Goal: Use online tool/utility: Utilize a website feature to perform a specific function

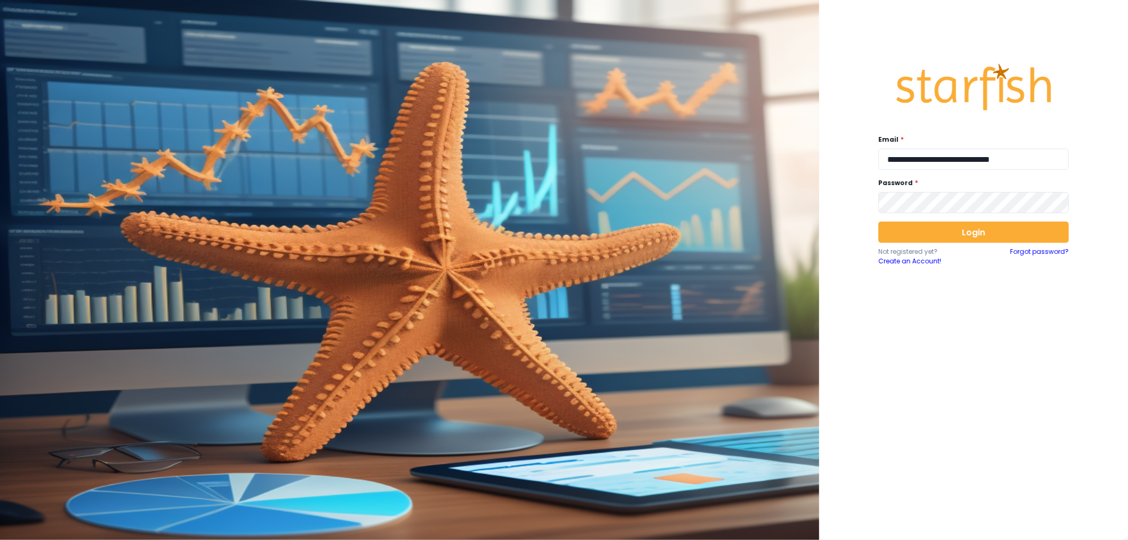
click at [913, 171] on div "**********" at bounding box center [973, 267] width 211 height 448
click at [935, 159] on input "**********" at bounding box center [973, 159] width 190 height 21
type input "**********"
click at [958, 232] on button "Login" at bounding box center [973, 232] width 190 height 21
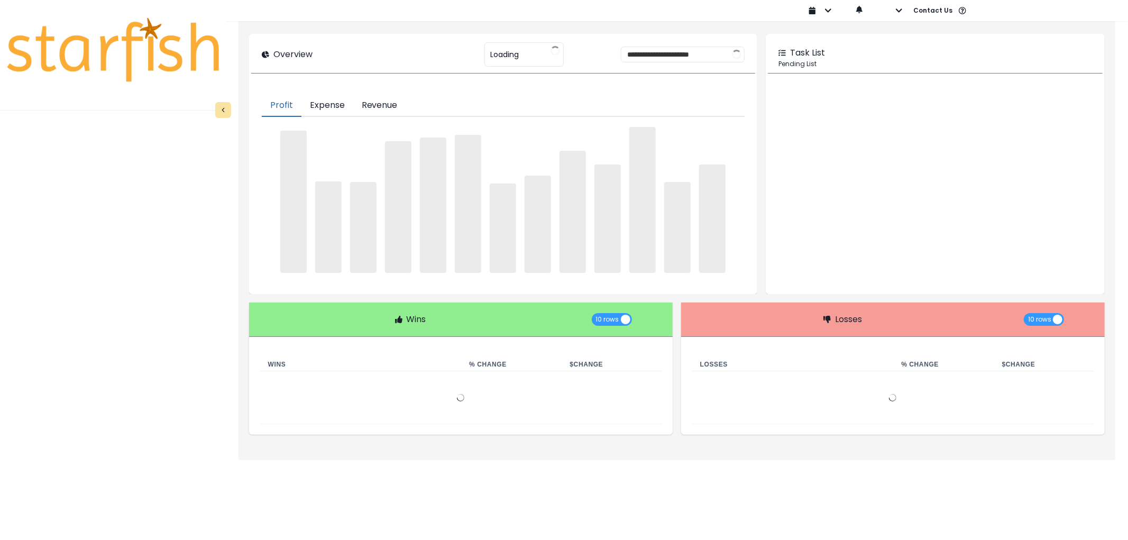
type input "********"
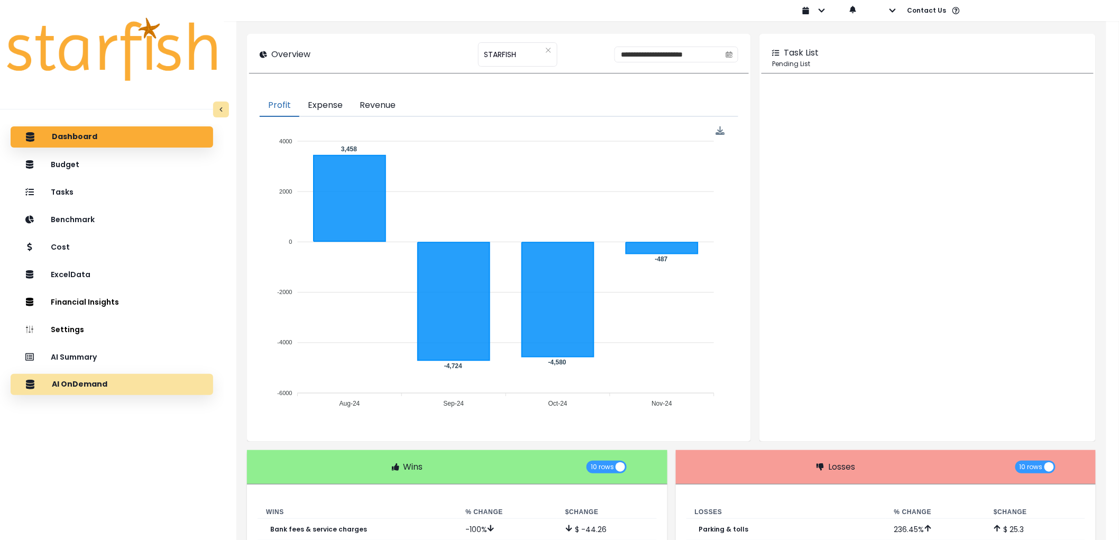
click at [99, 378] on div "AI OnDemand" at bounding box center [112, 384] width 186 height 22
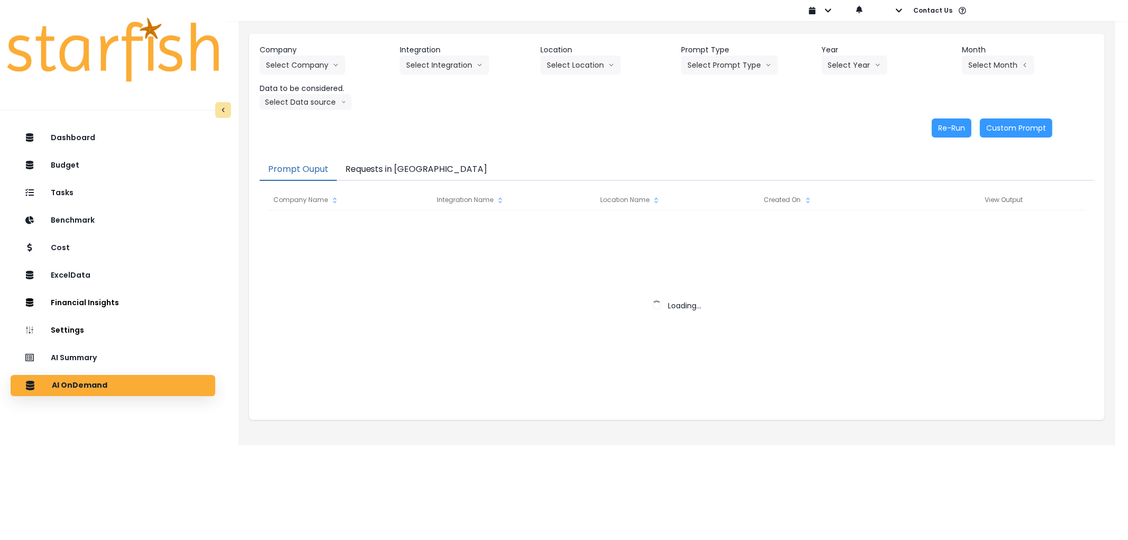
click at [379, 168] on button "Requests in [GEOGRAPHIC_DATA]" at bounding box center [416, 170] width 159 height 22
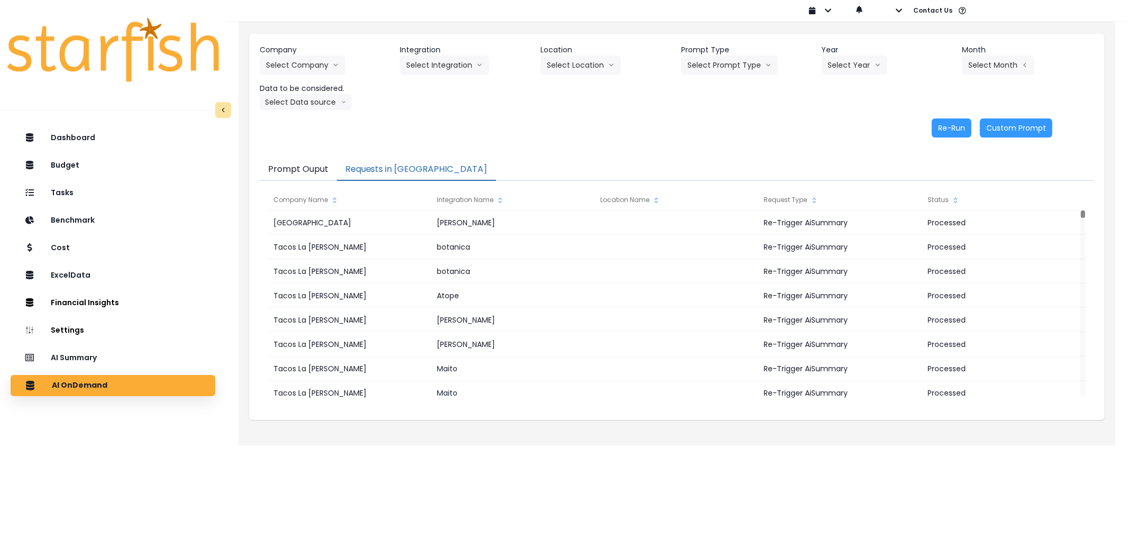
click at [292, 84] on div "Company Select Company 86 Costs Asti Bagel Cafe Balance Grille Bald Ginger Bar …" at bounding box center [677, 77] width 834 height 66
click at [309, 63] on button "Select Company" at bounding box center [303, 65] width 86 height 19
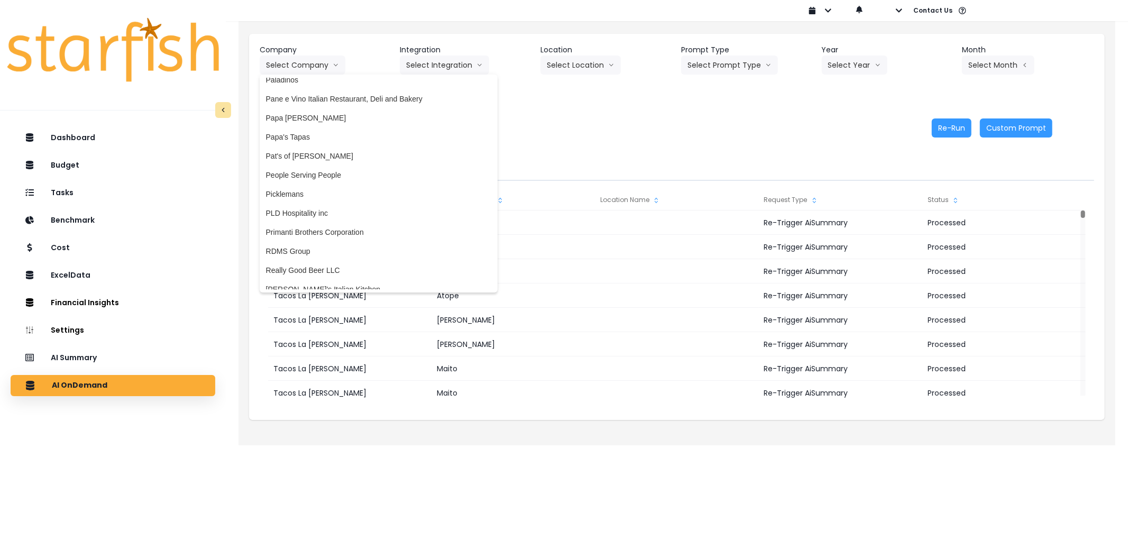
scroll to position [1593, 0]
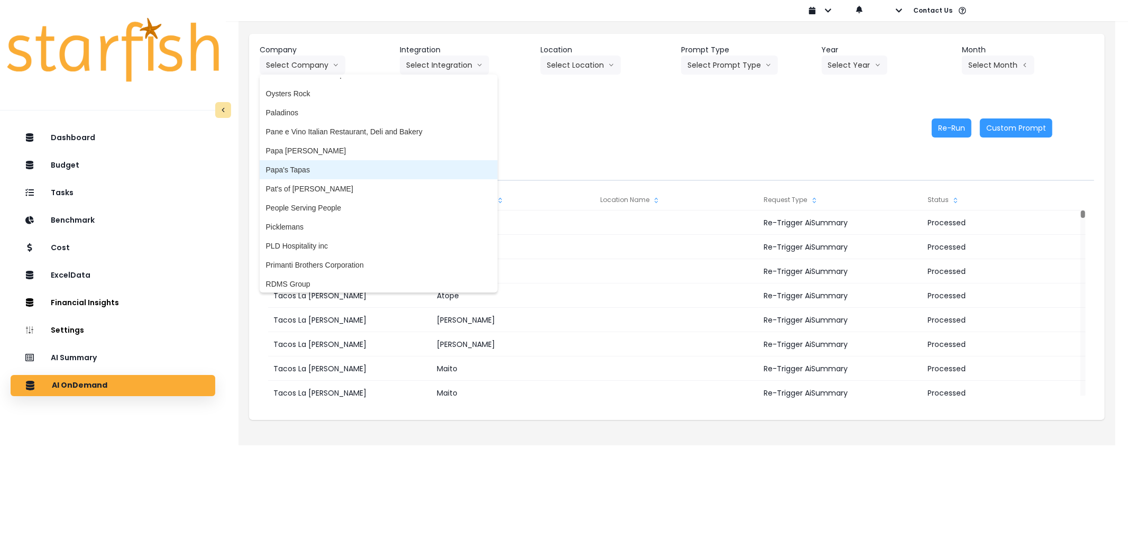
click at [339, 167] on span "Papa's Tapas" at bounding box center [378, 169] width 225 height 11
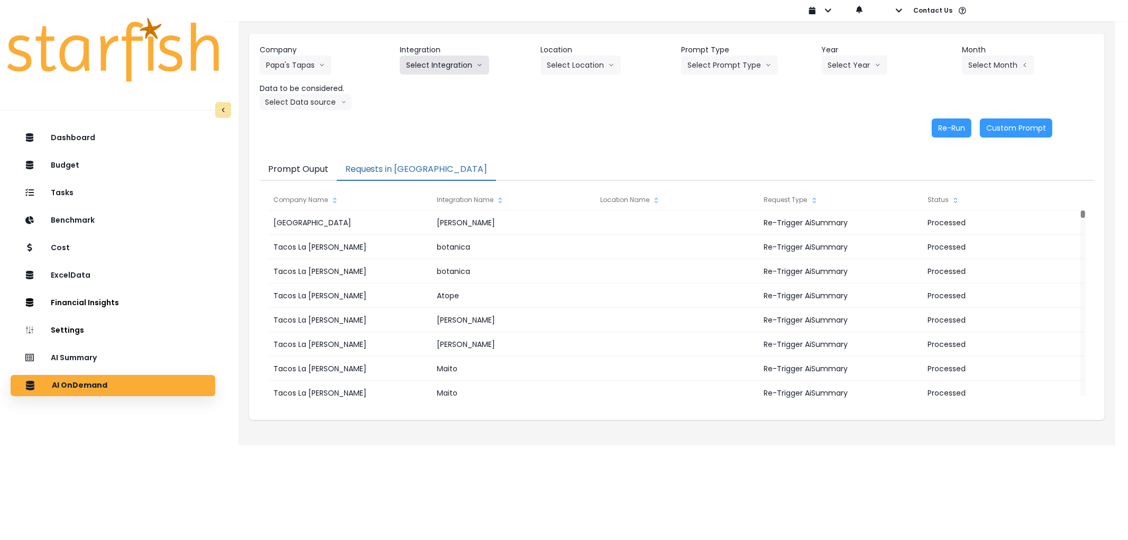
click at [446, 71] on button "Select Integration" at bounding box center [444, 65] width 89 height 19
click at [439, 84] on span "Quickbooks" at bounding box center [425, 87] width 39 height 11
click at [594, 74] on button "Select Location" at bounding box center [580, 65] width 80 height 19
click at [721, 60] on button "Select Prompt Type" at bounding box center [729, 65] width 97 height 19
click at [732, 128] on span "Error Task" at bounding box center [717, 125] width 60 height 11
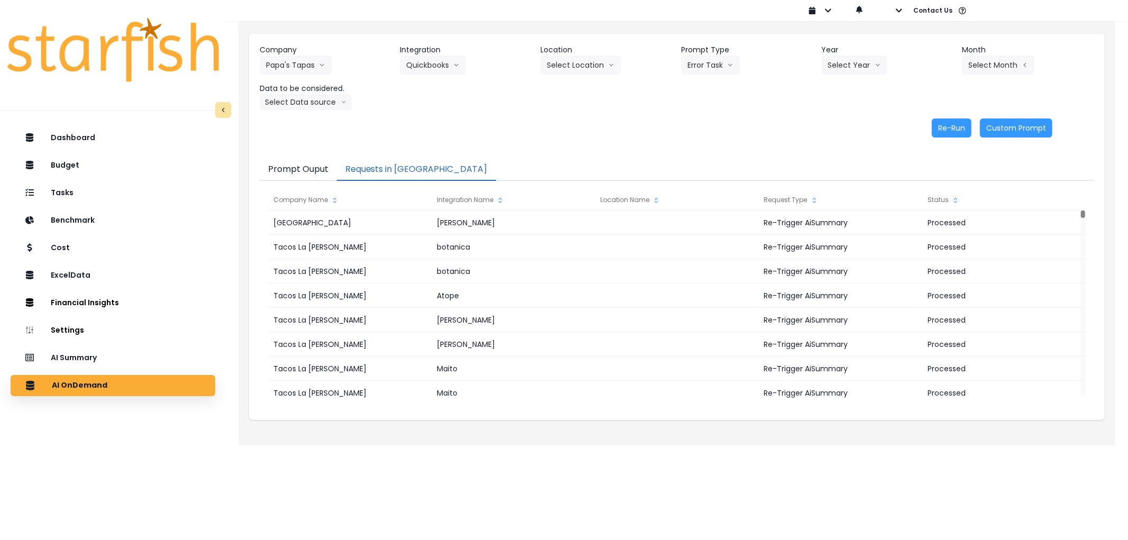
click at [875, 50] on div "Company Papa's Tapas 86 Costs Asti Bagel Cafe Balance Grille Bald Ginger Bar Bu…" at bounding box center [677, 91] width 856 height 114
click at [871, 51] on header "Year" at bounding box center [888, 49] width 132 height 11
click at [862, 60] on button "Select Year" at bounding box center [855, 65] width 66 height 19
click at [841, 128] on span "2025" at bounding box center [836, 125] width 16 height 11
drag, startPoint x: 991, startPoint y: 52, endPoint x: 999, endPoint y: 67, distance: 17.1
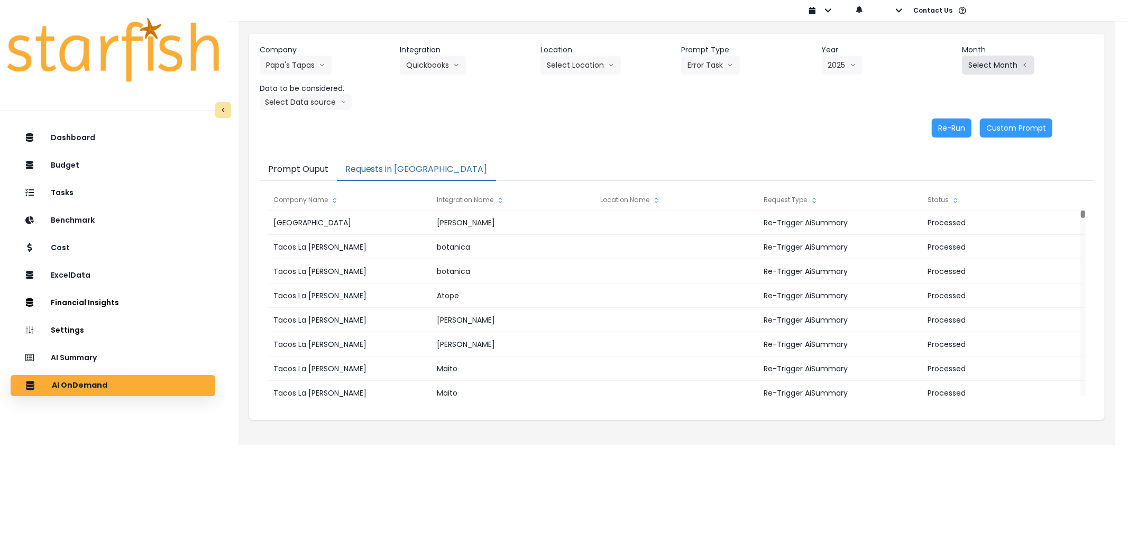
click at [994, 56] on div "Month Select Month Jan Feb March April May June July Aug Sept Oct Nov Dec" at bounding box center [1028, 59] width 132 height 30
click at [999, 67] on button "Select Month" at bounding box center [998, 65] width 72 height 19
click at [792, 143] on div "Company Papa's Tapas 86 Costs Asti Bagel Cafe Balance Grille Bald Ginger Bar Bu…" at bounding box center [677, 91] width 856 height 114
click at [981, 67] on button "Select Month" at bounding box center [998, 65] width 72 height 19
click at [939, 161] on span "June" at bounding box center [945, 163] width 21 height 11
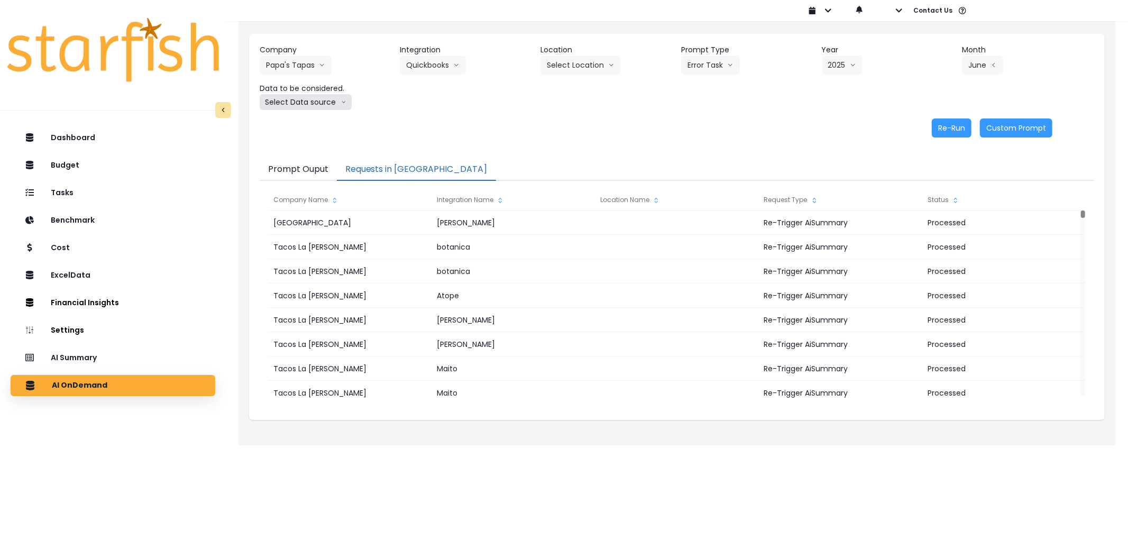
click at [293, 102] on button "Select Data source" at bounding box center [306, 102] width 92 height 16
click at [291, 123] on span "Comparison overtime" at bounding box center [301, 122] width 70 height 11
click at [940, 129] on button "Re-Run" at bounding box center [952, 127] width 40 height 19
click at [299, 65] on button "Papa's Tapas" at bounding box center [296, 65] width 72 height 19
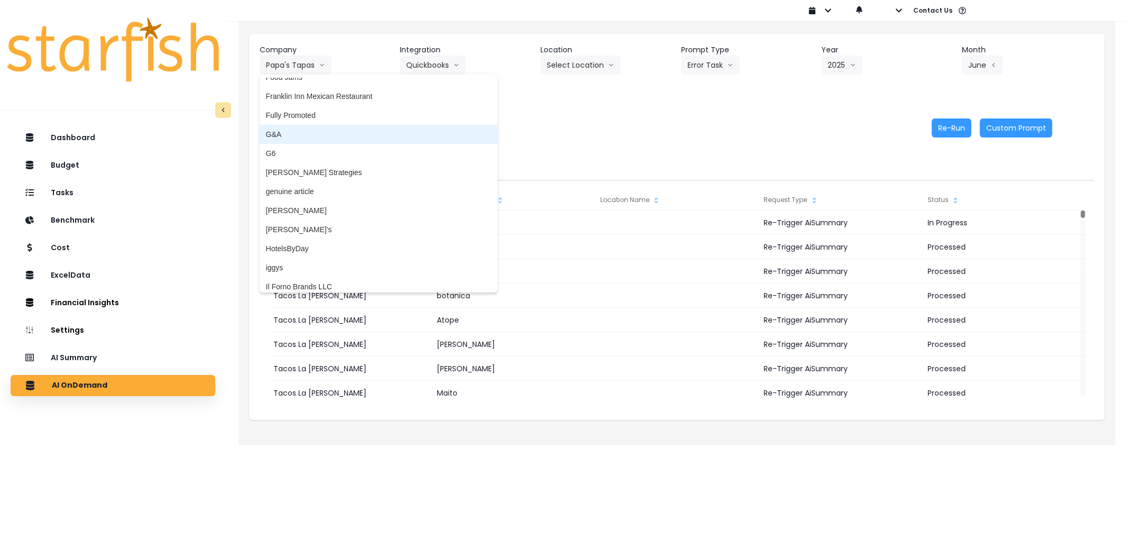
scroll to position [1014, 0]
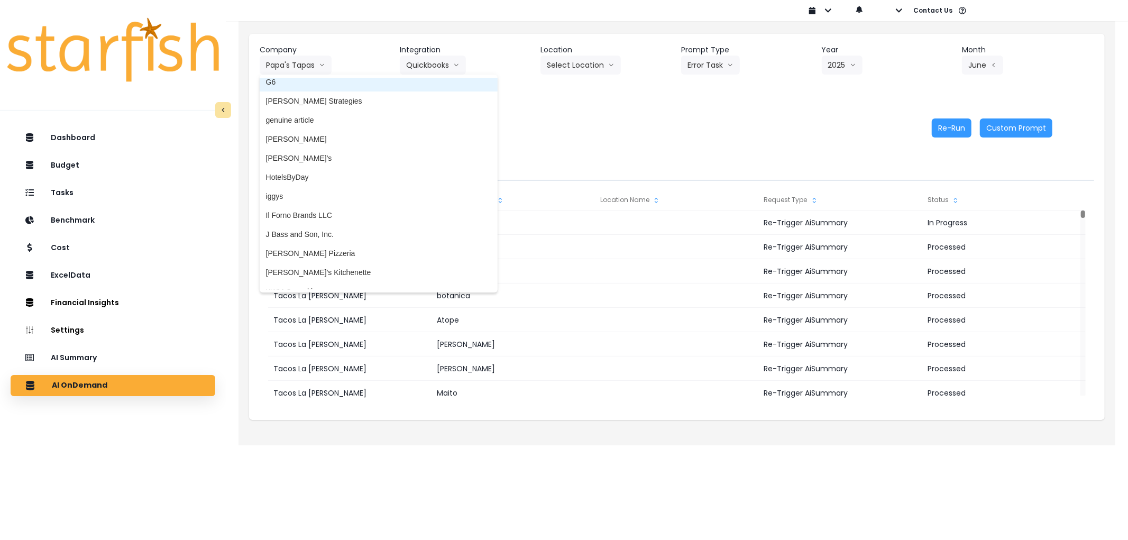
click at [288, 85] on span "G6" at bounding box center [378, 82] width 225 height 11
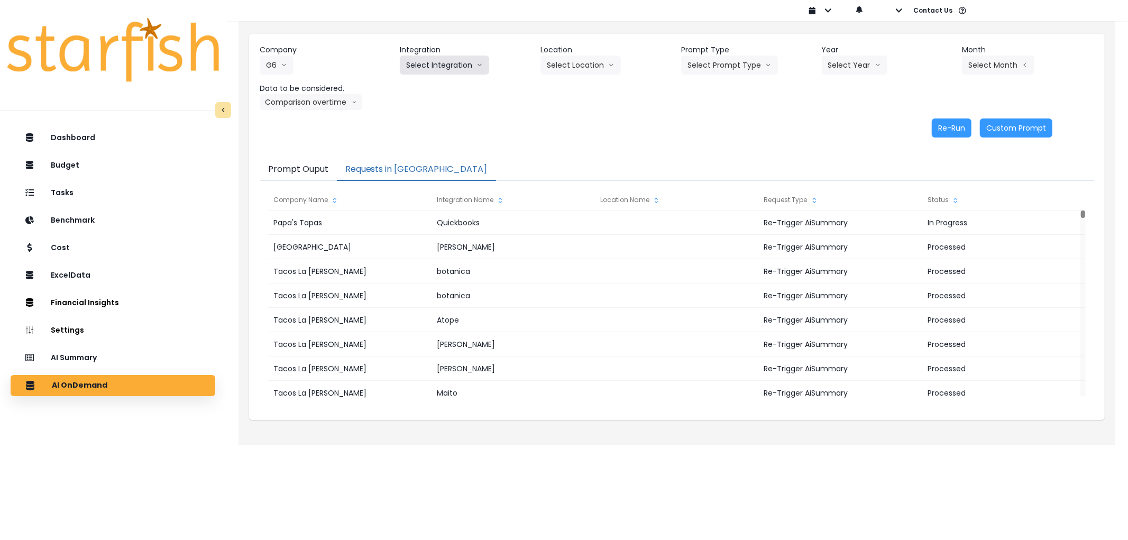
click at [437, 74] on button "Select Integration" at bounding box center [444, 65] width 89 height 19
click at [427, 152] on li "Portal West Coffee" at bounding box center [437, 144] width 75 height 19
click at [595, 72] on button "Select Location" at bounding box center [580, 65] width 80 height 19
click at [578, 86] on span "All Locations" at bounding box center [568, 87] width 42 height 11
click at [855, 71] on button "Select Year" at bounding box center [855, 65] width 66 height 19
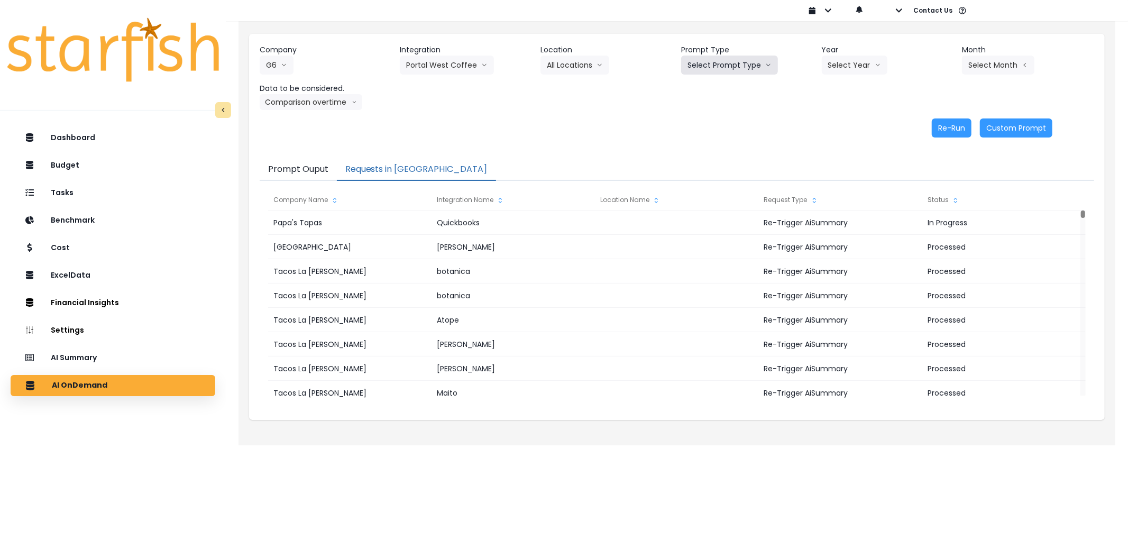
click at [725, 64] on button "Select Prompt Type" at bounding box center [729, 65] width 97 height 19
click at [716, 127] on span "Error Task" at bounding box center [717, 125] width 60 height 11
click at [863, 69] on button "Select Year" at bounding box center [855, 65] width 66 height 19
click at [839, 124] on span "2025" at bounding box center [836, 125] width 16 height 11
click at [1002, 60] on button "Select Month" at bounding box center [998, 65] width 72 height 19
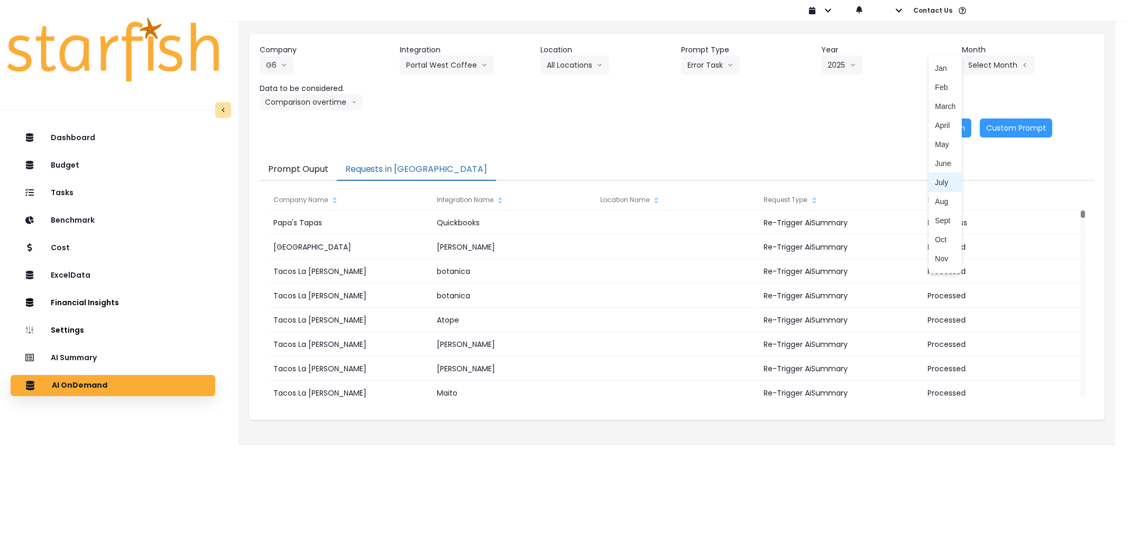
click at [935, 177] on span "July" at bounding box center [945, 182] width 21 height 11
click at [937, 129] on button "Re-Run" at bounding box center [952, 127] width 40 height 19
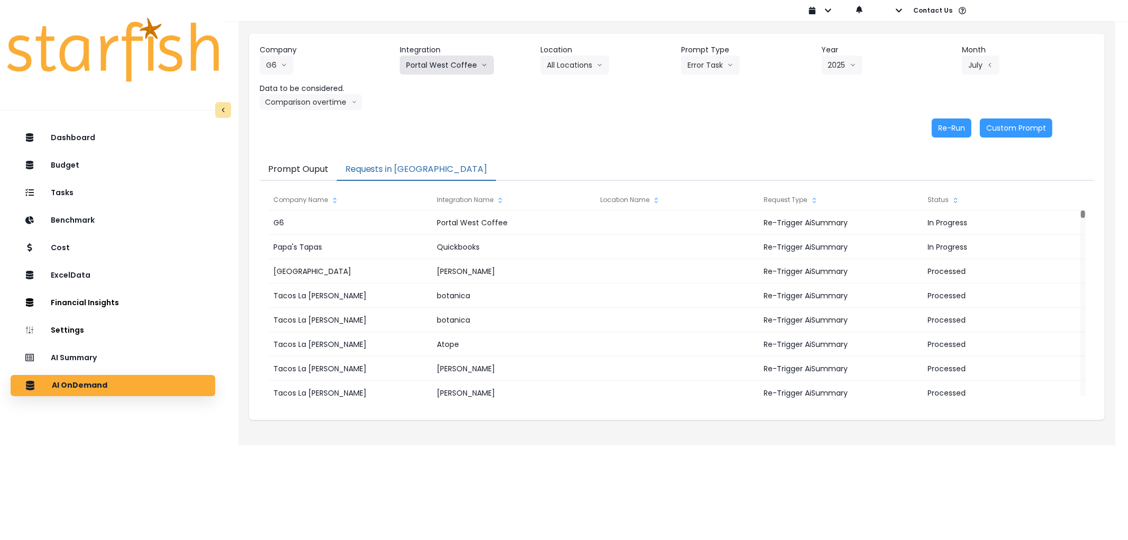
click at [450, 66] on button "Portal West Coffee" at bounding box center [447, 65] width 94 height 19
click at [444, 102] on span "Hey Bagel" at bounding box center [437, 106] width 62 height 11
click at [757, 61] on button "Select Prompt Type" at bounding box center [729, 65] width 97 height 19
click at [713, 120] on span "Error Task" at bounding box center [717, 125] width 60 height 11
click at [841, 68] on button "Select Year" at bounding box center [855, 65] width 66 height 19
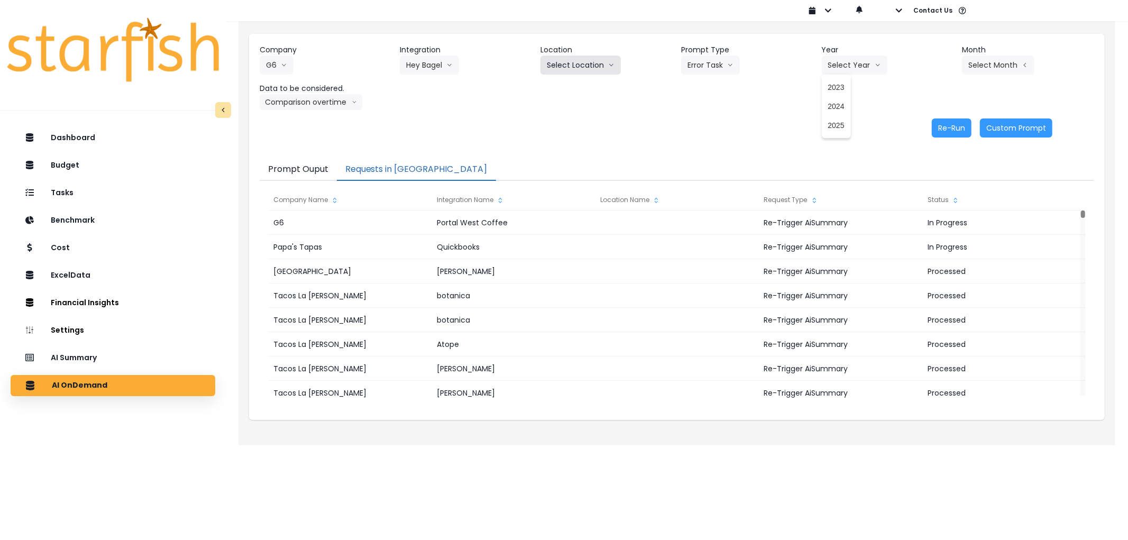
click at [542, 56] on button "Select Location" at bounding box center [580, 65] width 80 height 19
click at [568, 60] on button "Select Location" at bounding box center [580, 65] width 80 height 19
click at [845, 64] on button "Select Year" at bounding box center [855, 65] width 66 height 19
drag, startPoint x: 842, startPoint y: 123, endPoint x: 899, endPoint y: 106, distance: 59.4
click at [846, 123] on li "2025" at bounding box center [836, 125] width 29 height 19
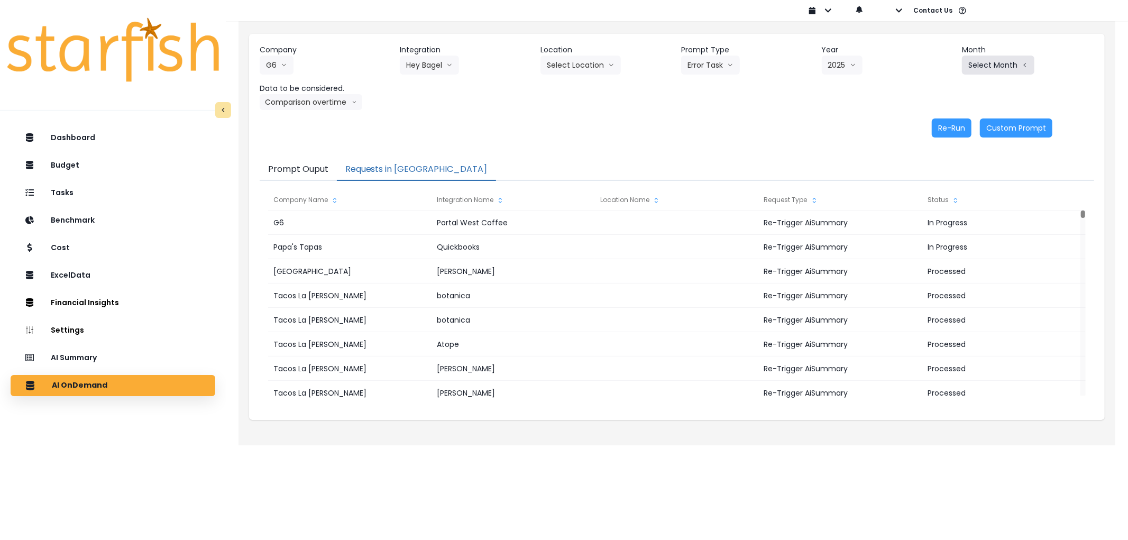
drag, startPoint x: 1032, startPoint y: 71, endPoint x: 992, endPoint y: 69, distance: 39.2
click at [1025, 71] on div "Select Month Jan Feb March April May June July Aug Sept Oct Nov Dec" at bounding box center [1015, 65] width 106 height 19
click at [989, 69] on button "Select Month" at bounding box center [998, 65] width 72 height 19
click at [935, 189] on li "July" at bounding box center [944, 182] width 33 height 19
click at [955, 130] on button "Re-Run" at bounding box center [952, 127] width 40 height 19
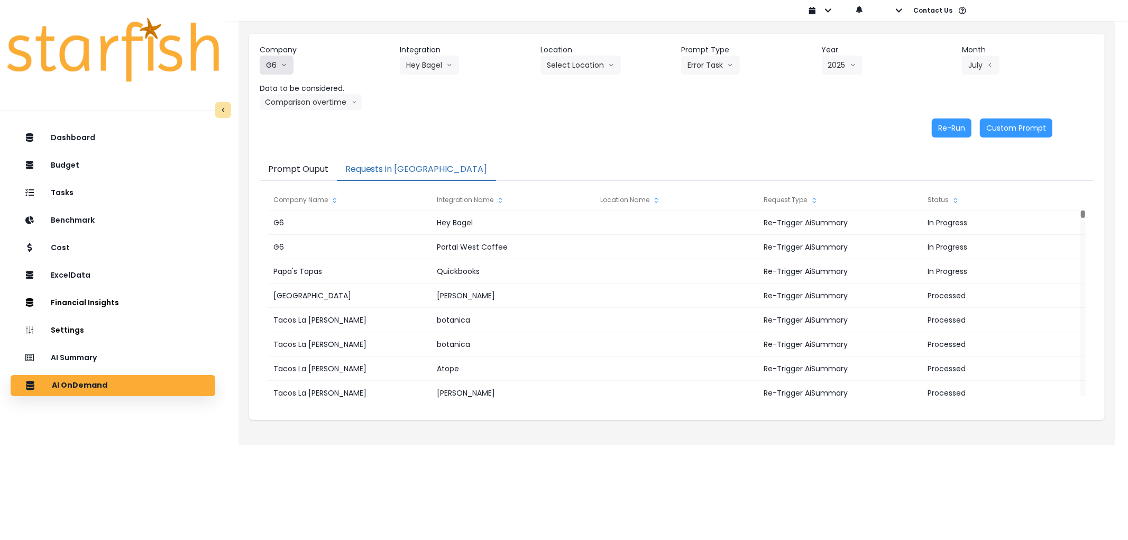
click at [270, 64] on button "G6" at bounding box center [277, 65] width 34 height 19
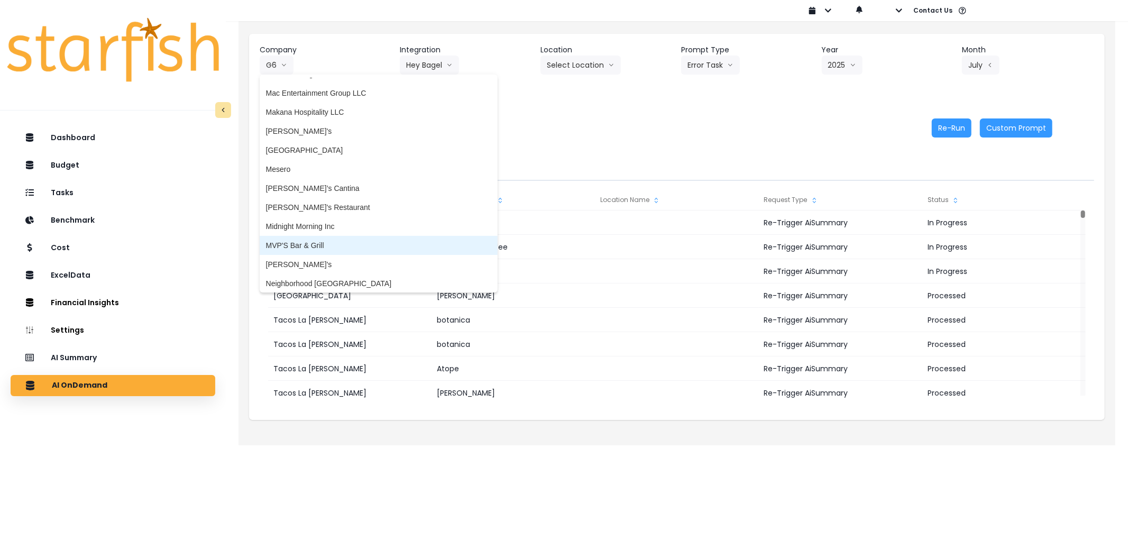
scroll to position [1304, 0]
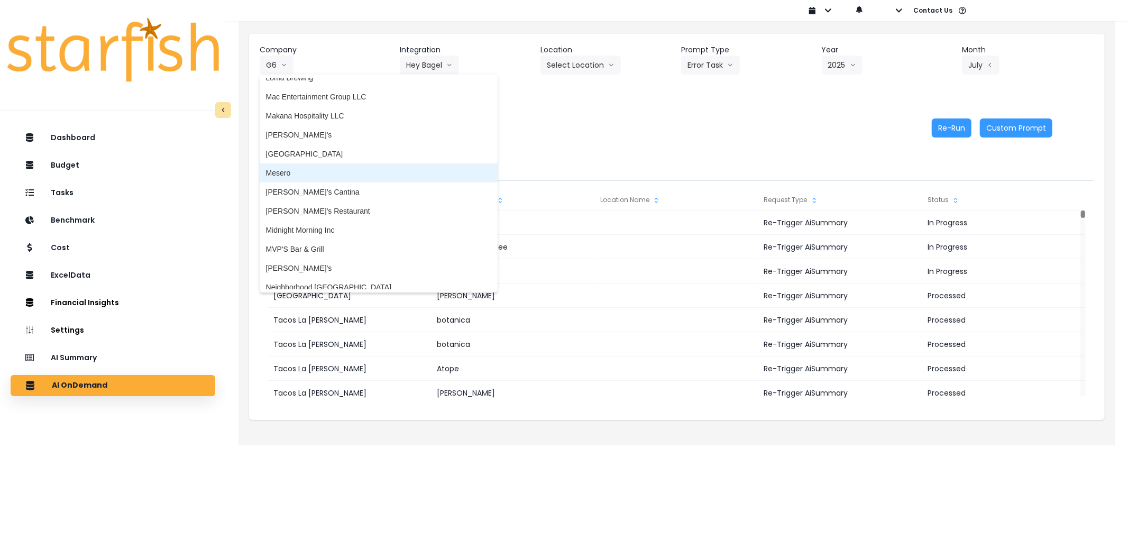
click at [328, 176] on span "Mesero" at bounding box center [378, 173] width 225 height 11
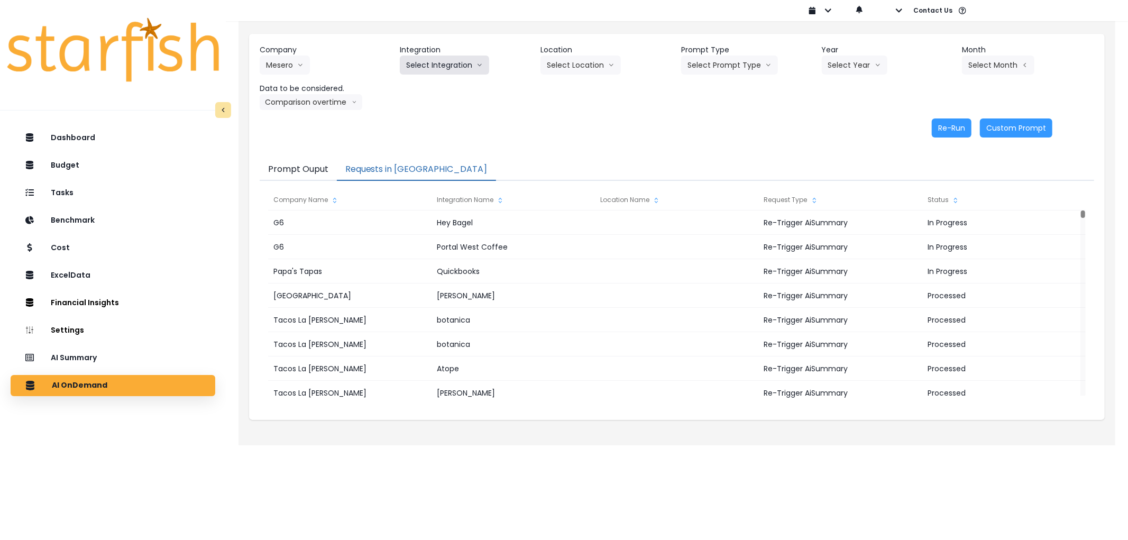
click at [431, 67] on button "Select Integration" at bounding box center [444, 65] width 89 height 19
click at [425, 84] on span "Mesero" at bounding box center [418, 87] width 25 height 11
click at [576, 70] on button "Select Location" at bounding box center [580, 65] width 80 height 19
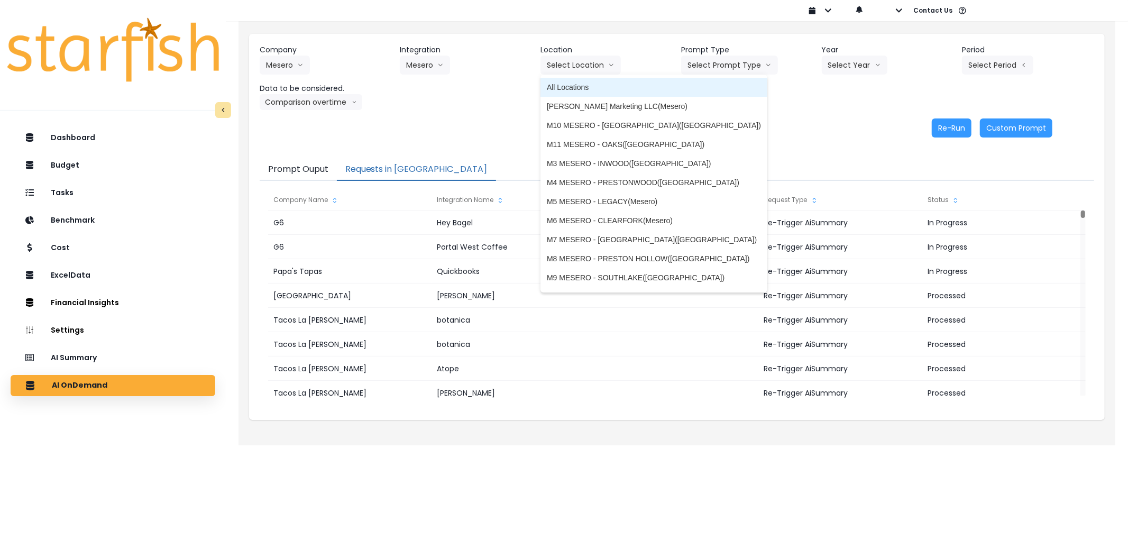
click at [569, 82] on span "All Locations" at bounding box center [654, 87] width 214 height 11
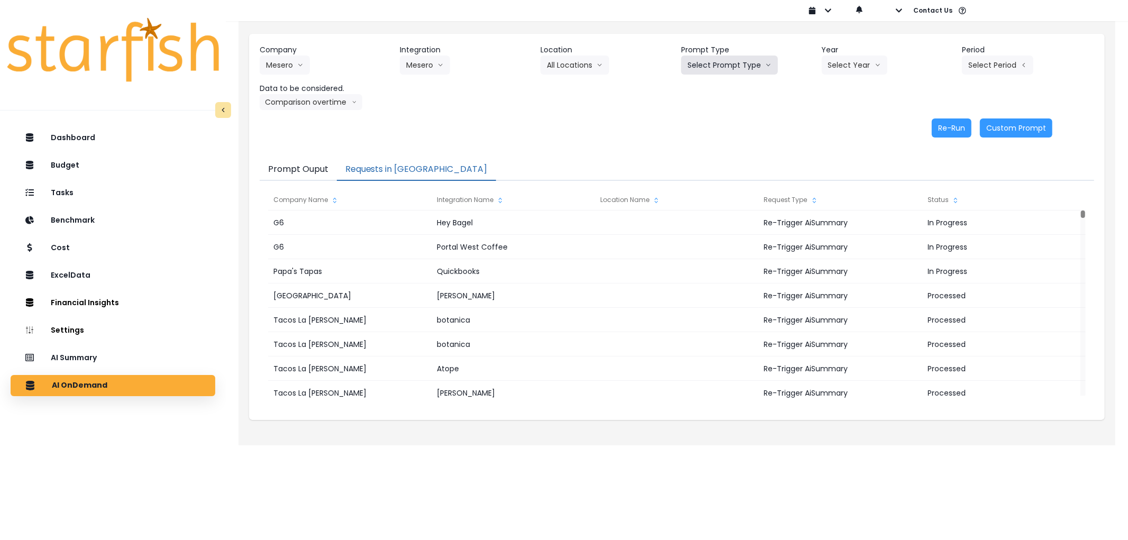
click at [710, 62] on button "Select Prompt Type" at bounding box center [729, 65] width 97 height 19
click at [710, 128] on span "Error Task" at bounding box center [717, 125] width 60 height 11
click at [844, 72] on button "Select Year" at bounding box center [855, 65] width 66 height 19
click at [832, 124] on span "2025" at bounding box center [836, 125] width 16 height 11
click at [995, 64] on button "Select Period" at bounding box center [997, 65] width 71 height 19
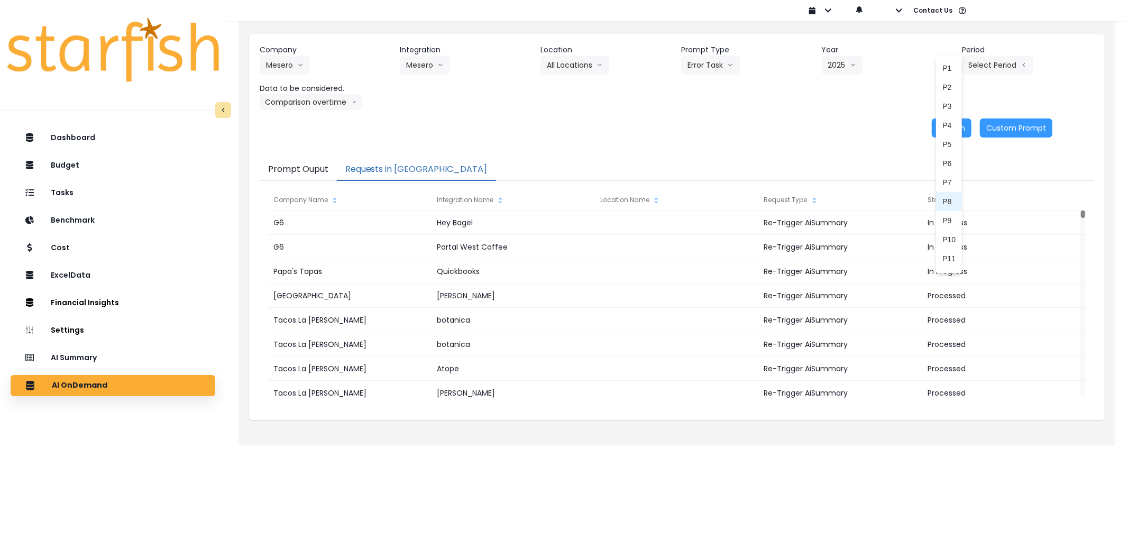
click at [943, 194] on li "P8" at bounding box center [949, 201] width 26 height 19
click at [948, 127] on button "Re-Run" at bounding box center [952, 127] width 40 height 19
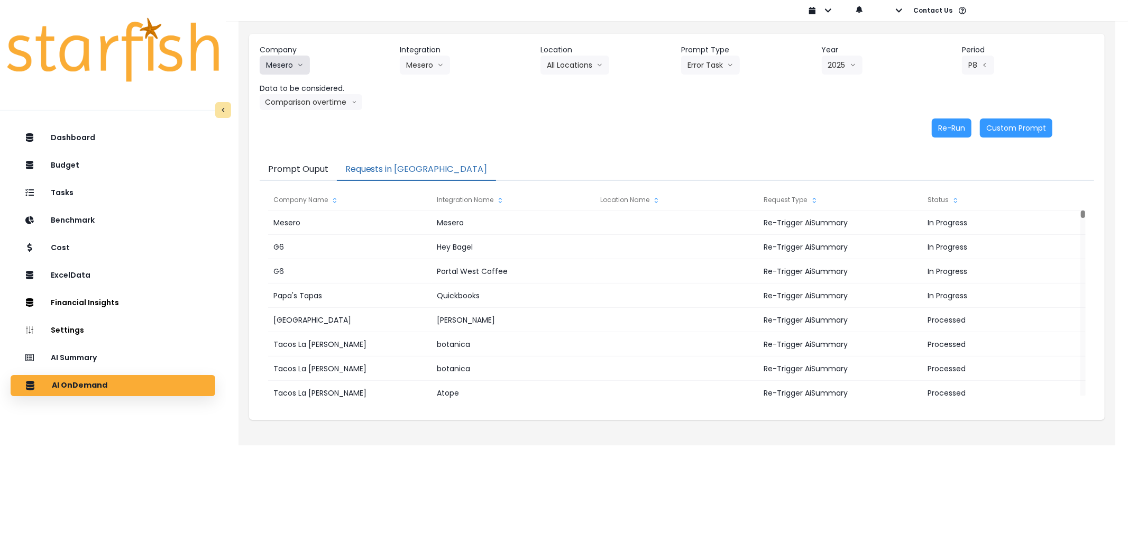
click at [308, 61] on button "Mesero" at bounding box center [285, 65] width 50 height 19
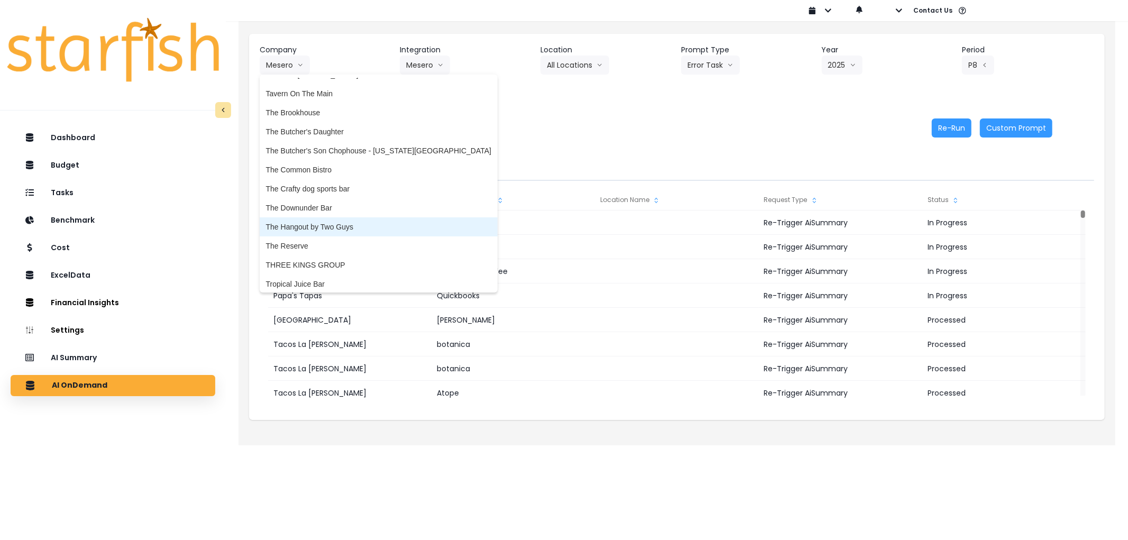
scroll to position [2190, 0]
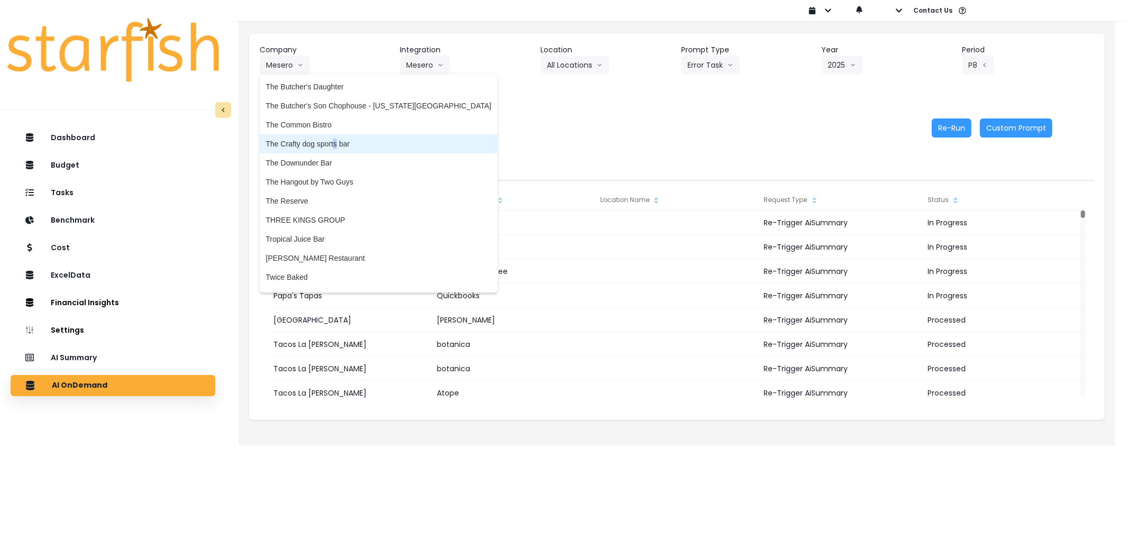
click at [335, 139] on span "The Crafty dog sports bar" at bounding box center [378, 144] width 225 height 11
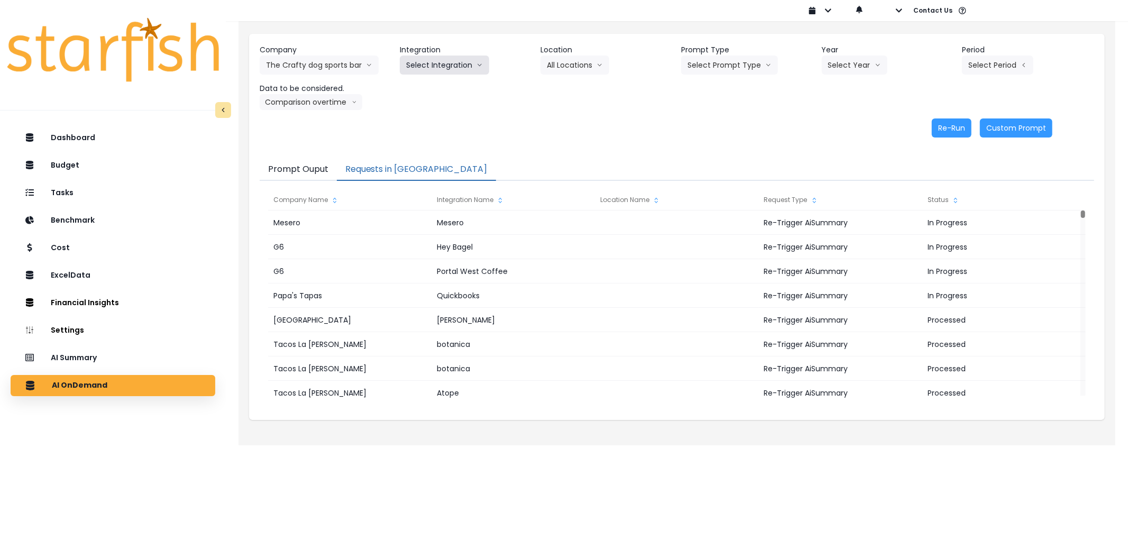
click at [456, 70] on button "Select Integration" at bounding box center [444, 65] width 89 height 19
click at [314, 65] on button "The Crafty dog sports bar" at bounding box center [319, 65] width 119 height 19
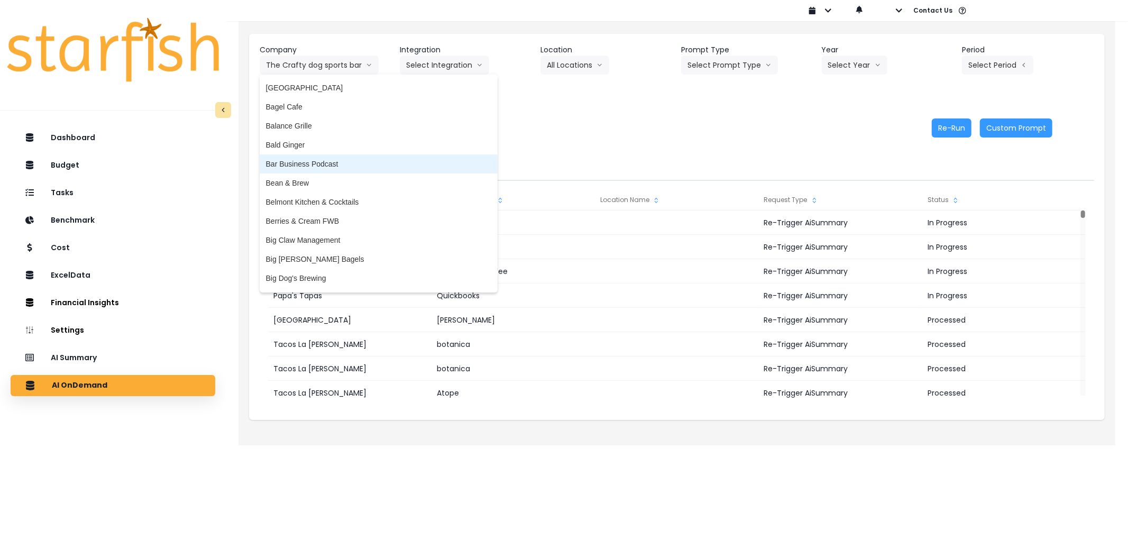
scroll to position [59, 0]
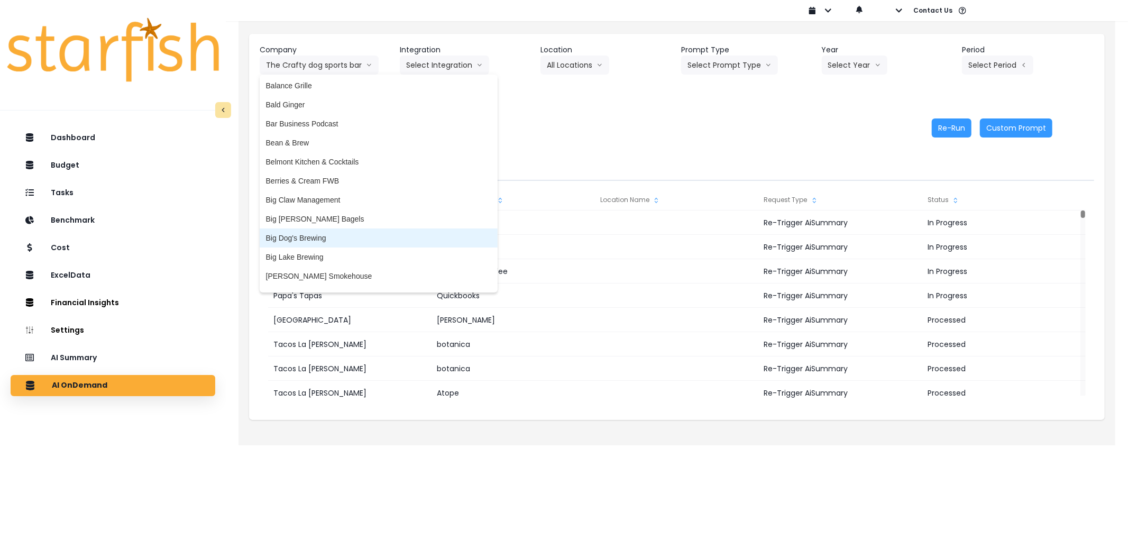
click at [323, 239] on span "Big Dog's Brewing" at bounding box center [378, 238] width 225 height 11
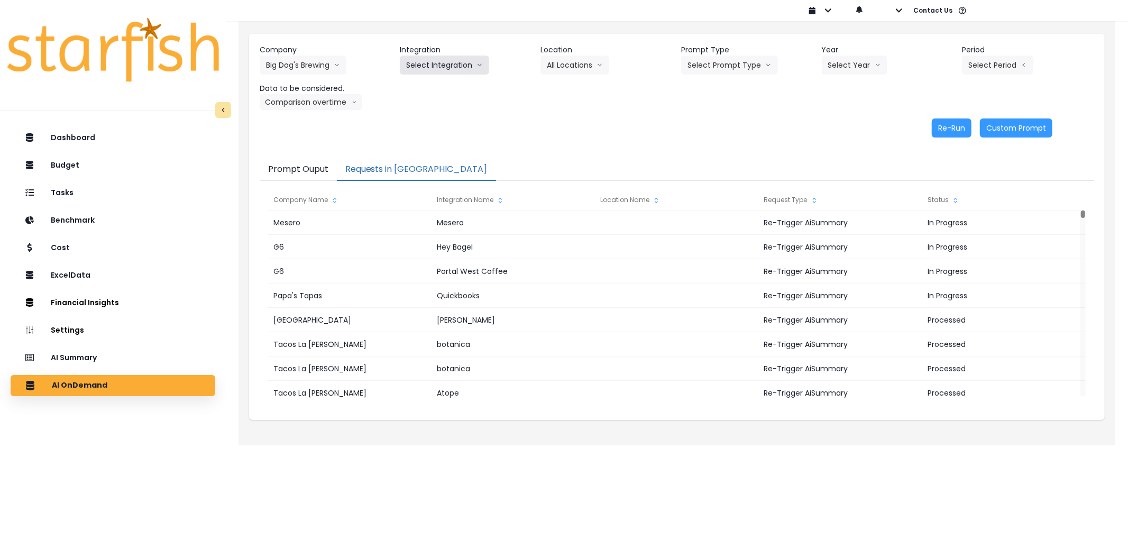
click at [435, 56] on button "Select Integration" at bounding box center [444, 65] width 89 height 19
click at [425, 90] on span "bigdogs" at bounding box center [419, 87] width 26 height 11
click at [582, 67] on button "Select Location" at bounding box center [580, 65] width 80 height 19
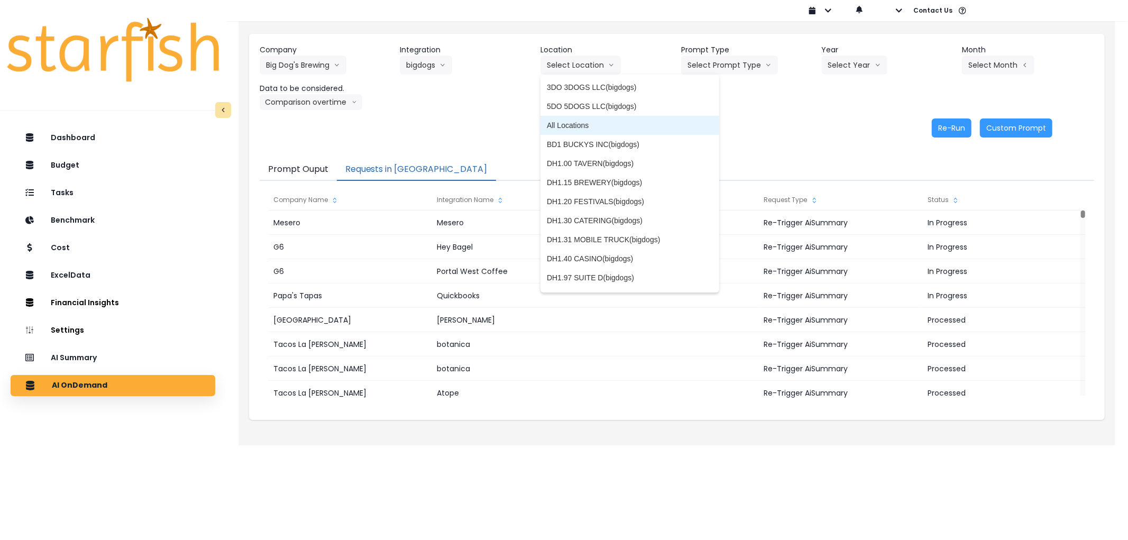
click at [654, 128] on span "All Locations" at bounding box center [630, 125] width 166 height 11
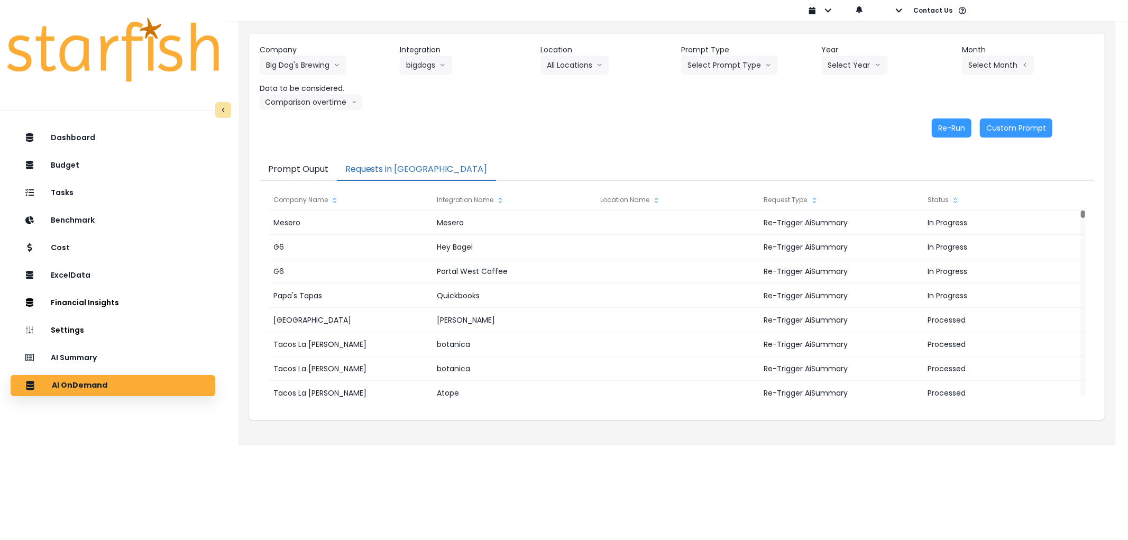
click at [731, 49] on header "Prompt Type" at bounding box center [747, 49] width 132 height 11
click at [730, 63] on button "Select Prompt Type" at bounding box center [729, 65] width 97 height 19
click at [714, 119] on li "Error Task" at bounding box center [717, 125] width 72 height 19
click at [842, 71] on button "Select Year" at bounding box center [855, 65] width 66 height 19
click at [830, 122] on span "2025" at bounding box center [836, 125] width 16 height 11
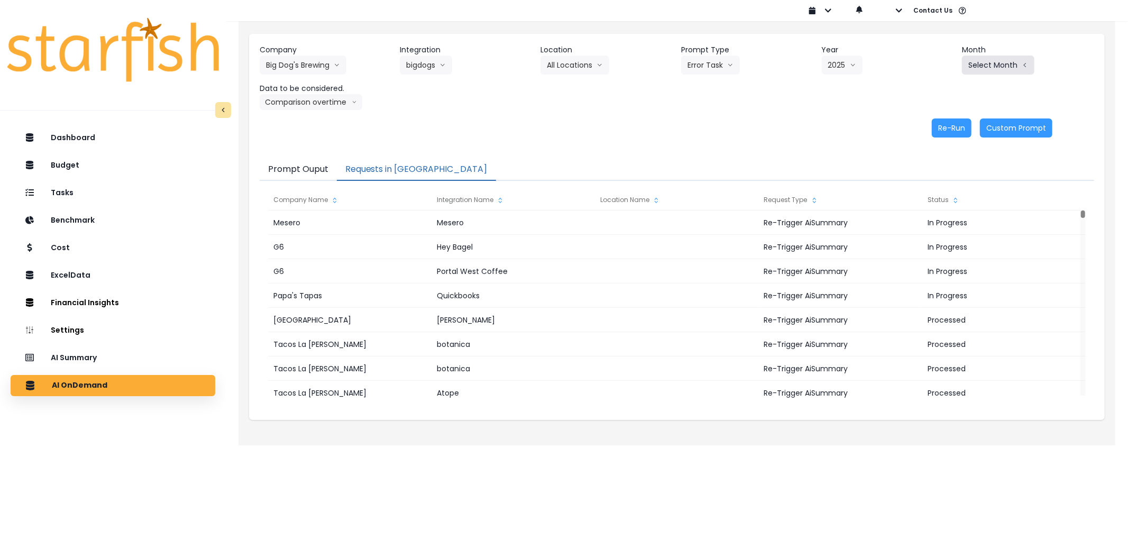
click at [1006, 72] on button "Select Month" at bounding box center [998, 65] width 72 height 19
click at [944, 186] on span "July" at bounding box center [945, 182] width 21 height 11
click at [944, 125] on button "Re-Run" at bounding box center [952, 127] width 40 height 19
click at [312, 61] on button "Big Dog's Brewing" at bounding box center [303, 65] width 87 height 19
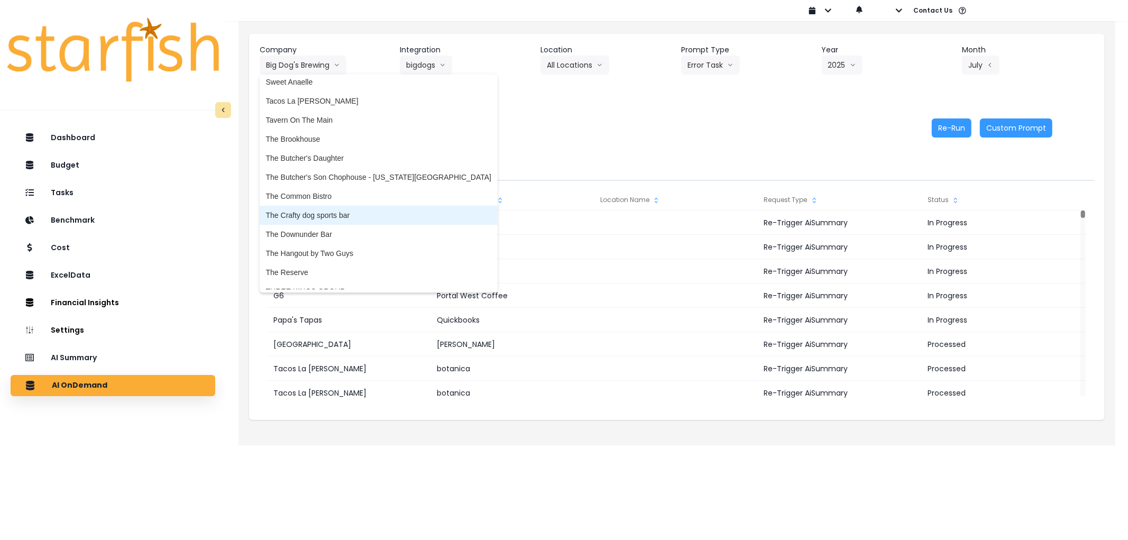
scroll to position [2115, 0]
click at [314, 213] on span "The Crafty dog sports bar" at bounding box center [378, 218] width 225 height 11
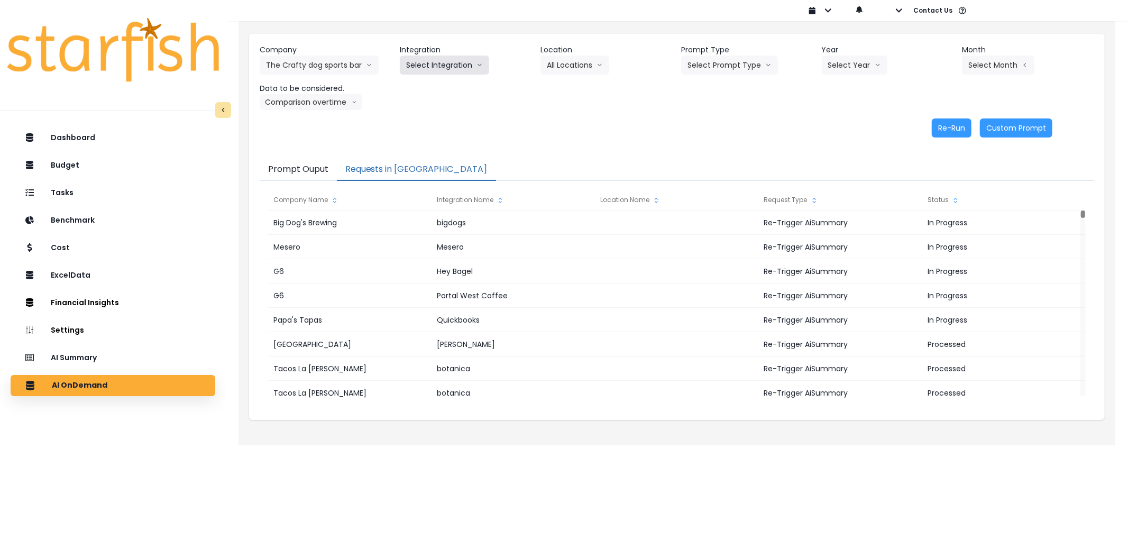
click at [441, 65] on button "Select Integration" at bounding box center [444, 65] width 89 height 19
click at [421, 99] on ul "Quickbooks" at bounding box center [425, 87] width 51 height 25
click at [718, 61] on button "Select Prompt Type" at bounding box center [729, 65] width 97 height 19
click at [689, 125] on span "Error Task" at bounding box center [717, 125] width 60 height 11
click at [879, 62] on icon "arrow down line" at bounding box center [878, 65] width 6 height 11
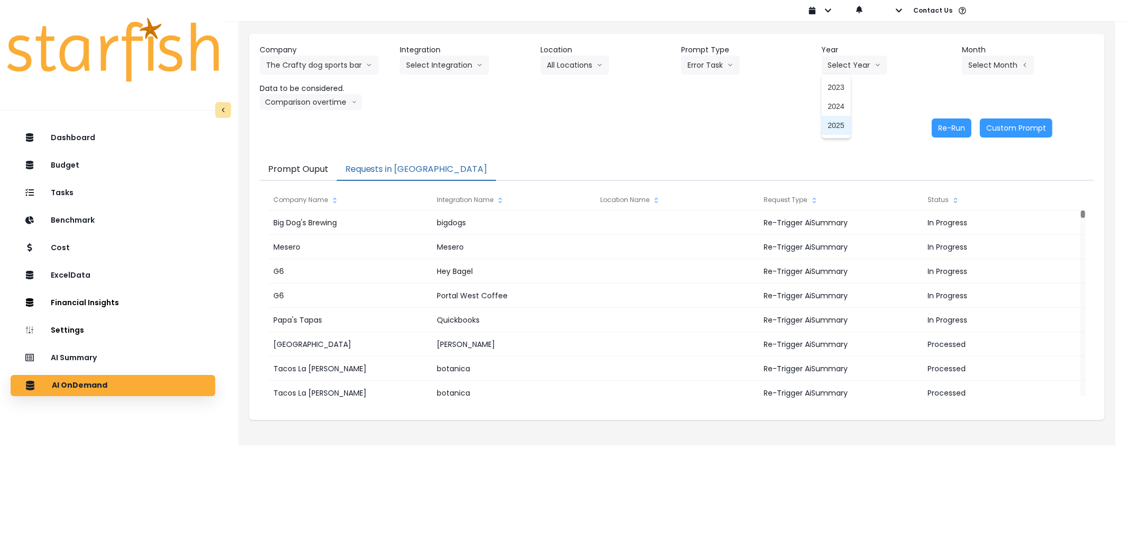
drag, startPoint x: 836, startPoint y: 130, endPoint x: 1053, endPoint y: 76, distance: 223.5
click at [836, 130] on span "2025" at bounding box center [836, 125] width 16 height 11
click at [960, 72] on div "Company The Crafty dog sports bar 86 Costs Asti Bagel Cafe Balance Grille Bald …" at bounding box center [677, 77] width 834 height 66
click at [989, 68] on button "Select Month" at bounding box center [998, 65] width 72 height 19
click at [868, 105] on div "Company The Crafty dog sports bar 86 Costs Asti Bagel Cafe Balance Grille Bald …" at bounding box center [677, 77] width 834 height 66
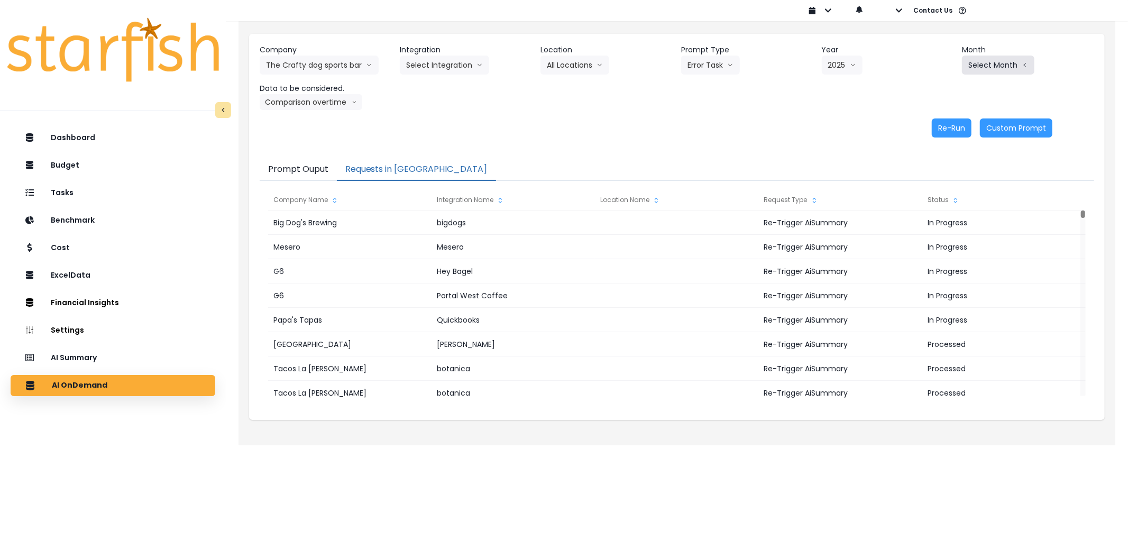
drag, startPoint x: 994, startPoint y: 55, endPoint x: 997, endPoint y: 76, distance: 21.3
click at [994, 56] on button "Select Month" at bounding box center [998, 65] width 72 height 19
click at [414, 62] on button "Select Integration" at bounding box center [444, 65] width 89 height 19
click at [430, 85] on span "Quickbooks" at bounding box center [425, 87] width 39 height 11
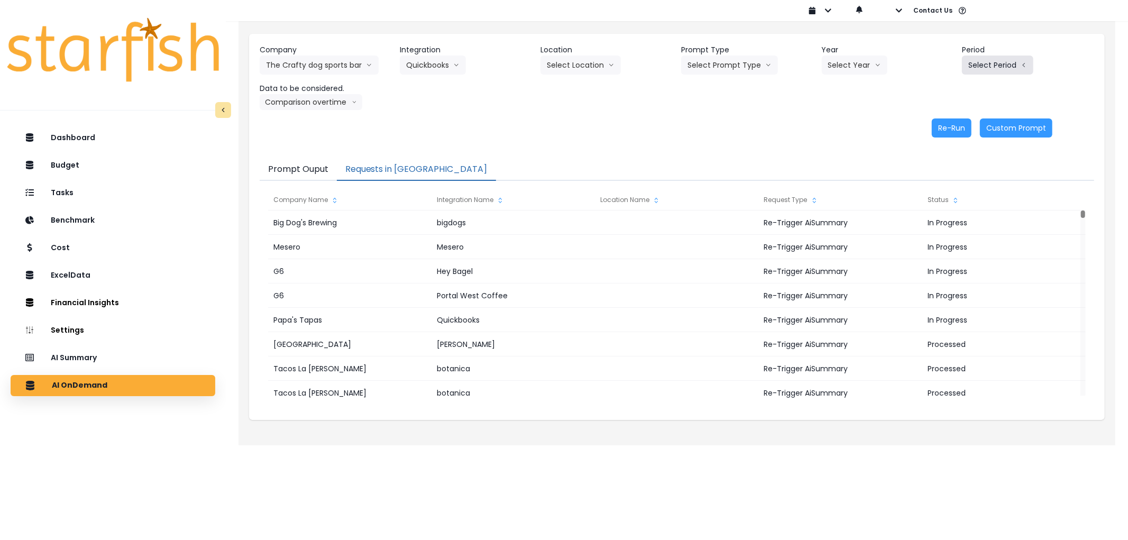
click at [1017, 59] on button "Select Period" at bounding box center [997, 65] width 71 height 19
drag, startPoint x: 934, startPoint y: 196, endPoint x: 926, endPoint y: 183, distance: 15.0
click at [936, 195] on li "P8" at bounding box center [949, 201] width 26 height 19
click at [857, 62] on button "Select Year" at bounding box center [855, 65] width 66 height 19
drag, startPoint x: 831, startPoint y: 127, endPoint x: 749, endPoint y: 82, distance: 93.0
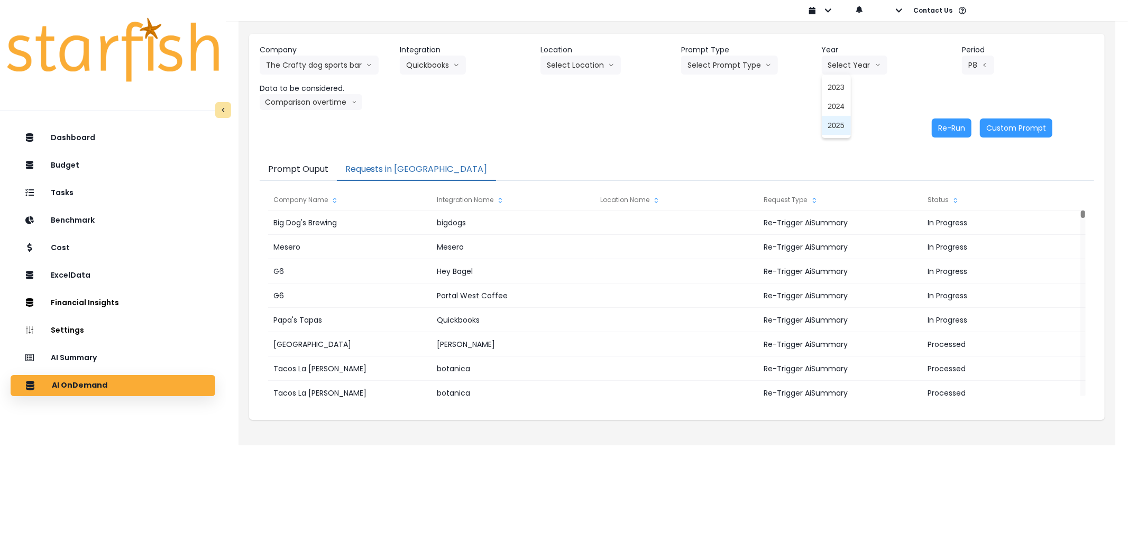
click at [829, 125] on span "2025" at bounding box center [836, 125] width 16 height 11
click at [723, 60] on button "Select Prompt Type" at bounding box center [729, 65] width 97 height 19
click at [696, 126] on span "Error Task" at bounding box center [717, 125] width 60 height 11
click at [945, 126] on button "Re-Run" at bounding box center [952, 127] width 40 height 19
